Goal: Check status: Check status

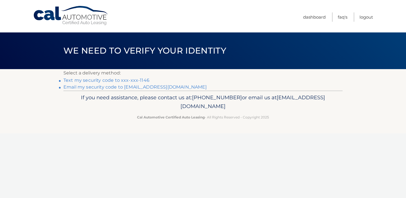
click at [128, 82] on link "Text my security code to xxx-xxx-1146" at bounding box center [107, 80] width 86 height 5
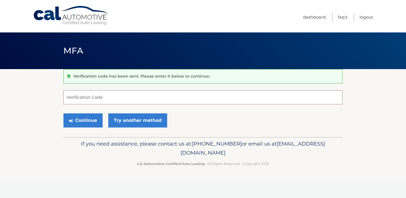
click at [105, 97] on input "Verification Code" at bounding box center [203, 97] width 279 height 14
type input "363200"
click at [86, 121] on button "Continue" at bounding box center [83, 120] width 39 height 14
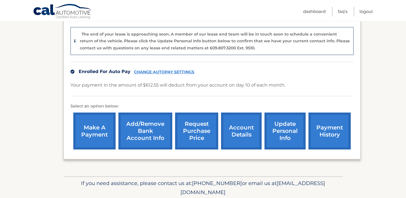
scroll to position [146, 0]
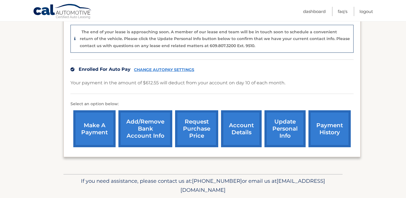
click at [242, 132] on link "account details" at bounding box center [241, 128] width 41 height 37
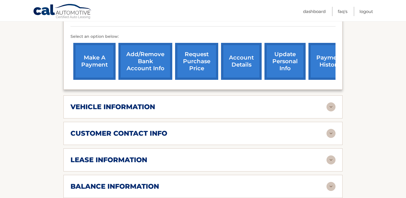
scroll to position [193, 0]
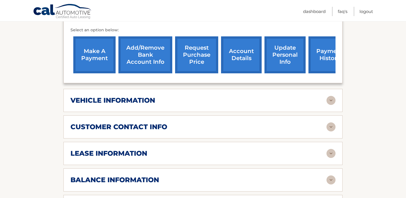
click at [330, 100] on img at bounding box center [331, 100] width 9 height 9
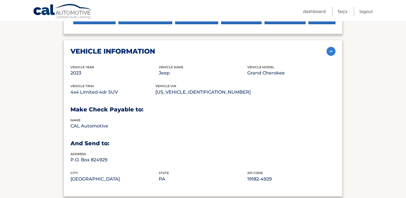
scroll to position [244, 0]
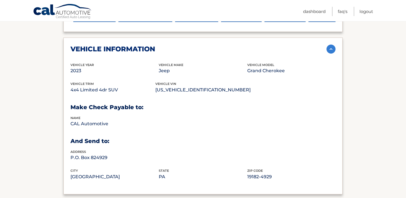
click at [70, 88] on div "vehicle information vehicle Year [DATE] vehicle make Jeep vehicle model Grand C…" at bounding box center [203, 116] width 279 height 157
drag, startPoint x: 71, startPoint y: 89, endPoint x: 121, endPoint y: 91, distance: 50.0
click at [121, 91] on p "4x4 Limited 4dr SUV" at bounding box center [113, 90] width 85 height 8
copy p "4x4 Limited 4dr SUV"
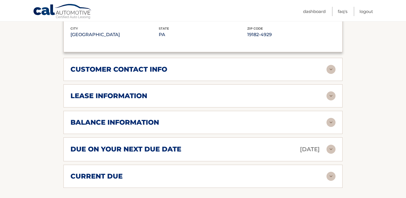
scroll to position [426, 0]
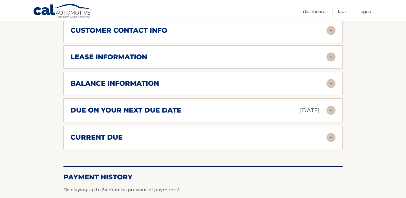
click at [248, 30] on div "customer contact info" at bounding box center [199, 30] width 256 height 8
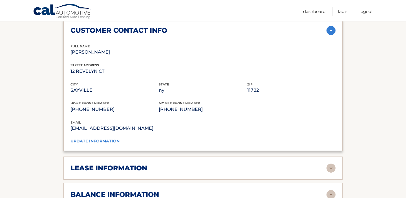
click at [248, 30] on div "customer contact info" at bounding box center [199, 30] width 256 height 8
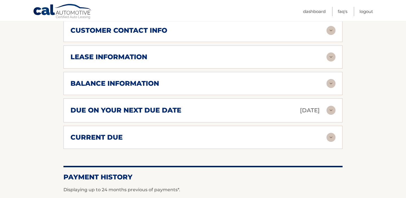
click at [194, 140] on div "current due" at bounding box center [199, 137] width 256 height 8
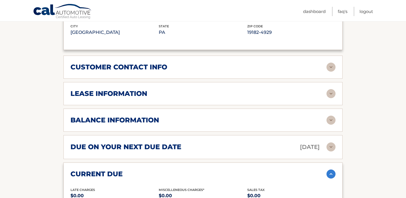
scroll to position [365, 0]
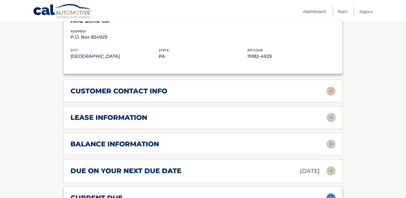
click at [194, 140] on div "balance information" at bounding box center [199, 144] width 256 height 8
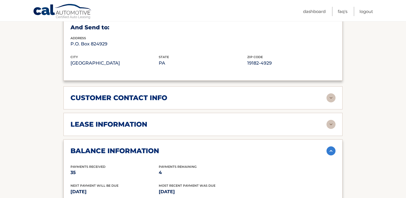
scroll to position [353, 0]
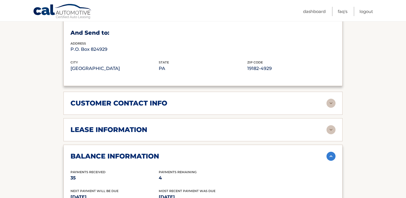
click at [197, 130] on div "lease information" at bounding box center [199, 130] width 256 height 8
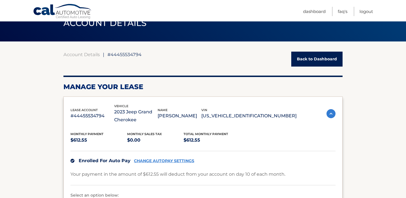
scroll to position [0, 0]
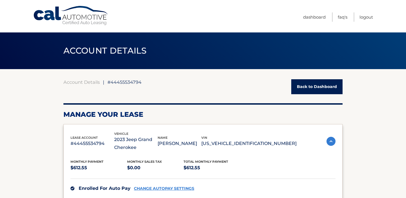
click at [319, 89] on link "Back to Dashboard" at bounding box center [317, 86] width 51 height 15
click at [301, 86] on link "Back to Dashboard" at bounding box center [317, 86] width 51 height 15
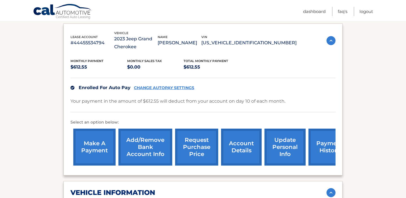
scroll to position [106, 0]
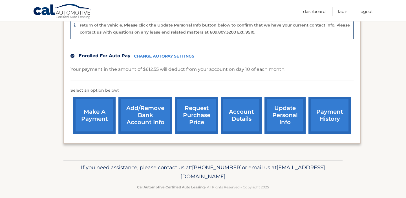
scroll to position [161, 0]
